Goal: Find specific page/section: Find specific page/section

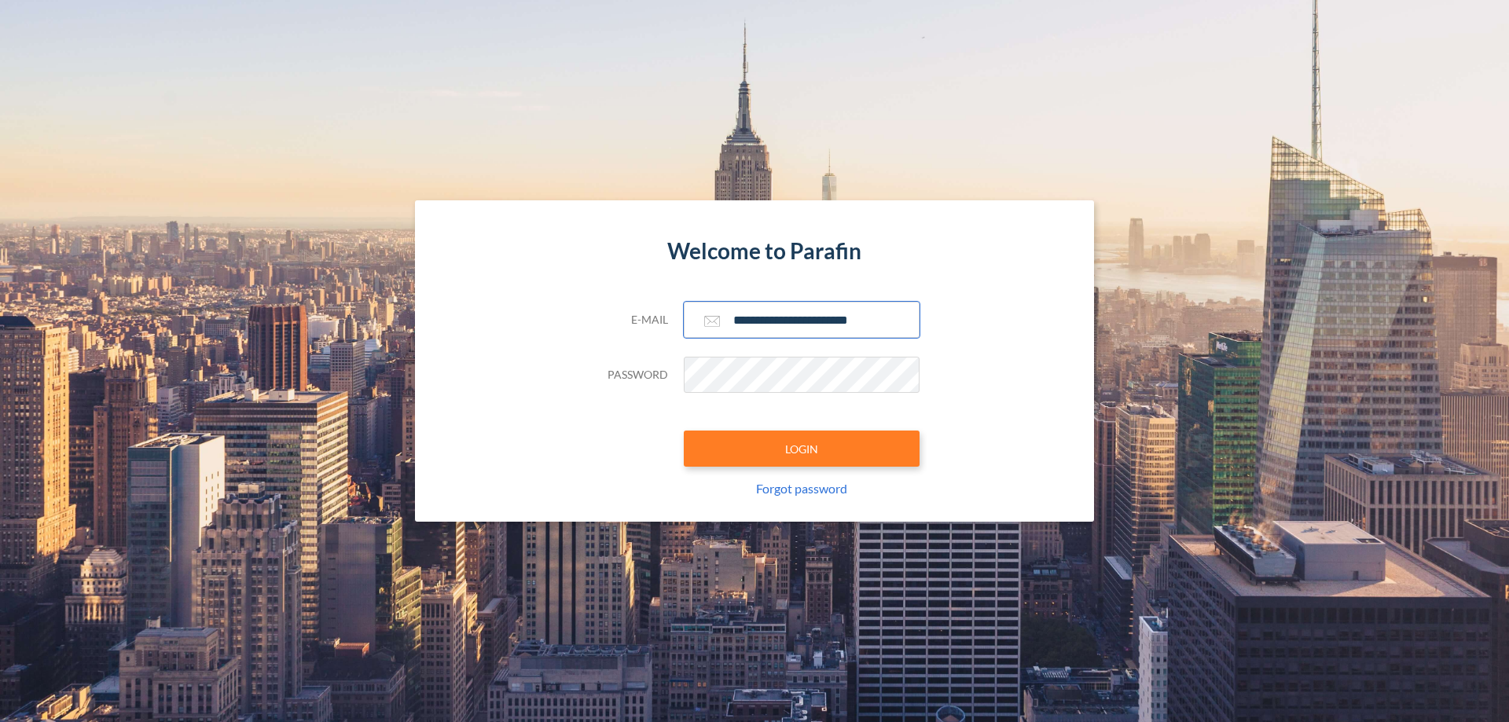
type input "**********"
click at [802, 449] on button "LOGIN" at bounding box center [802, 449] width 236 height 36
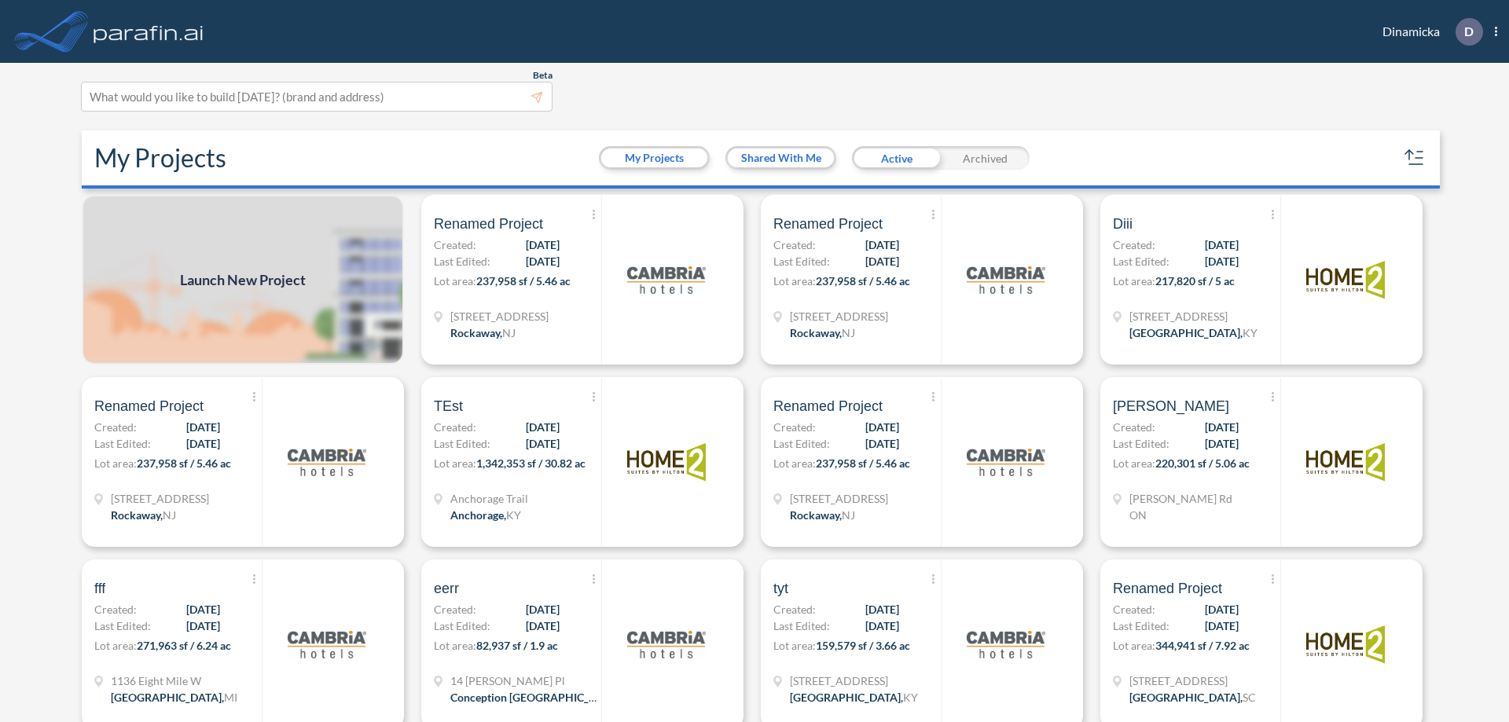
scroll to position [4, 0]
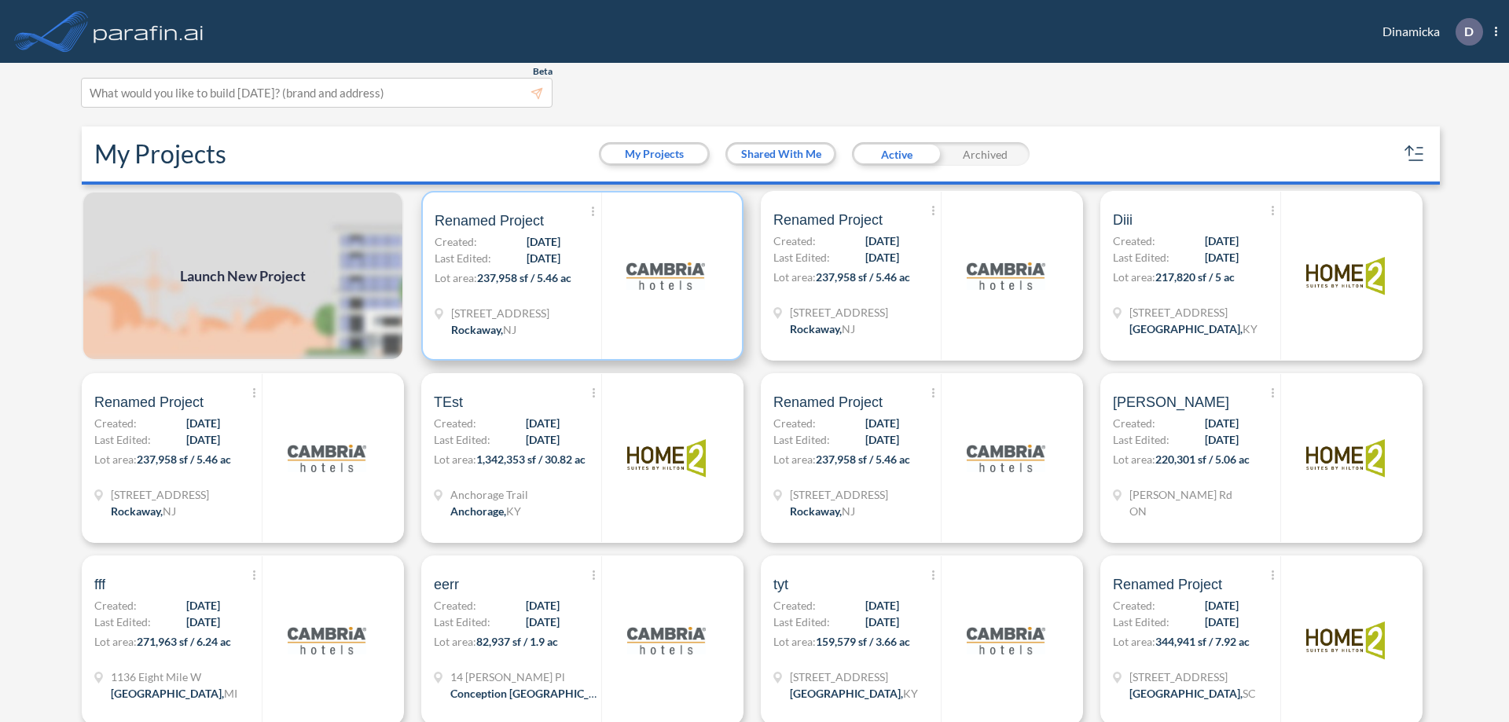
click at [579, 276] on p "Lot area: 237,958 sf / 5.46 ac" at bounding box center [518, 281] width 167 height 23
